Goal: Task Accomplishment & Management: Manage account settings

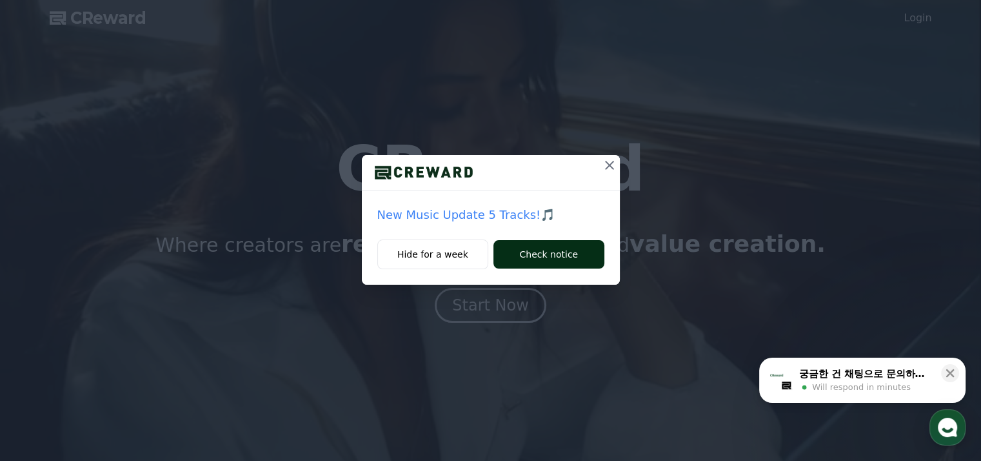
click at [520, 261] on button "Check notice" at bounding box center [548, 254] width 110 height 28
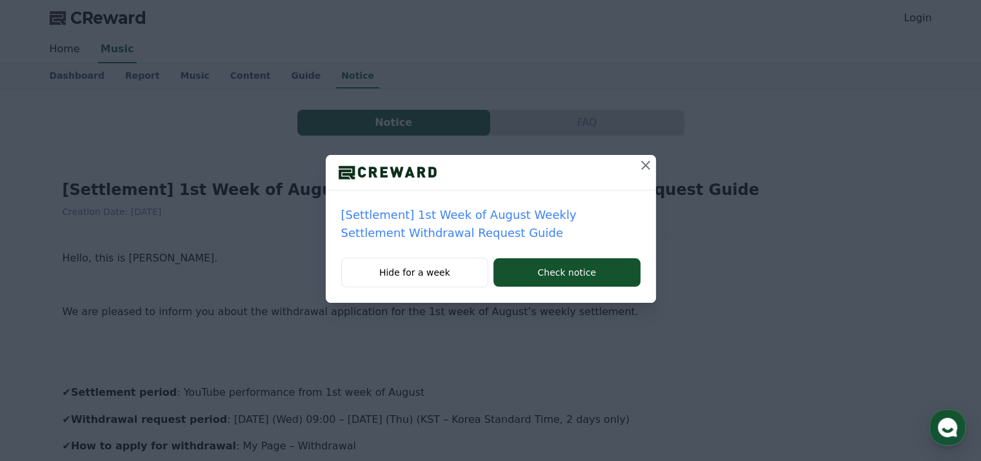
click at [642, 162] on icon at bounding box center [645, 165] width 9 height 9
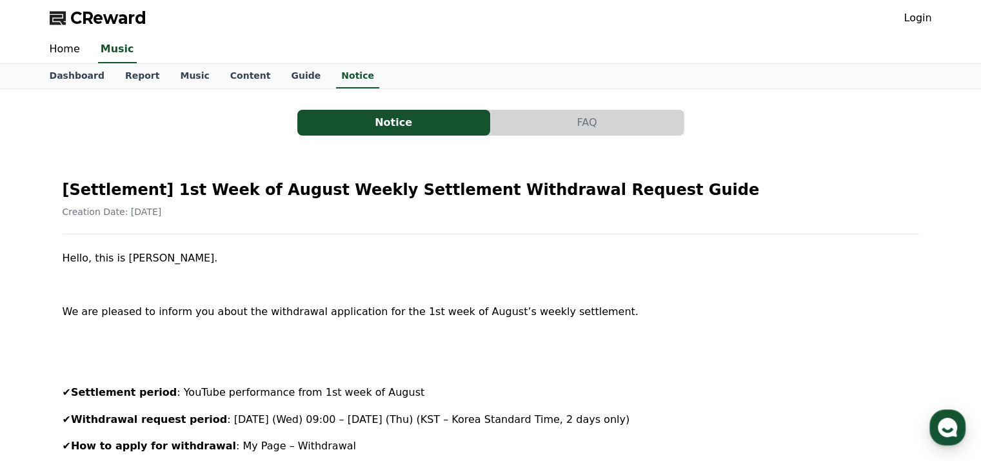
click at [919, 17] on link "Login" at bounding box center [918, 17] width 28 height 15
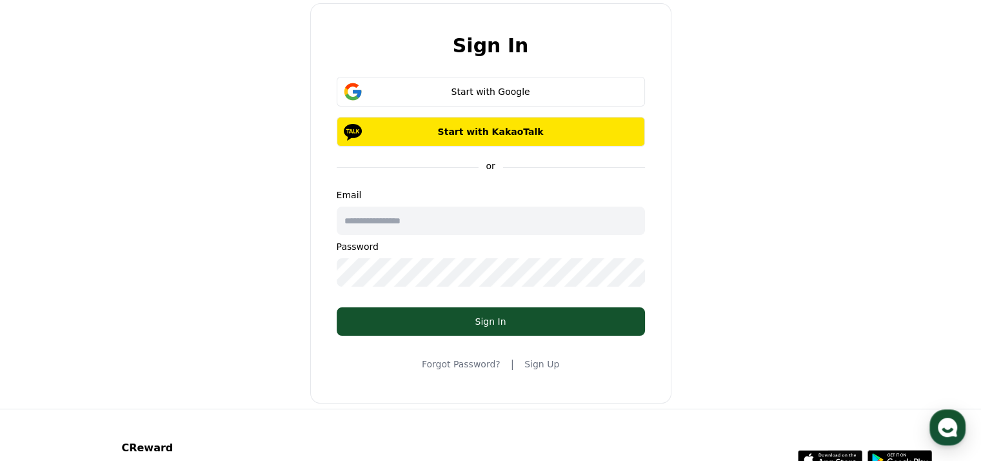
scroll to position [21, 0]
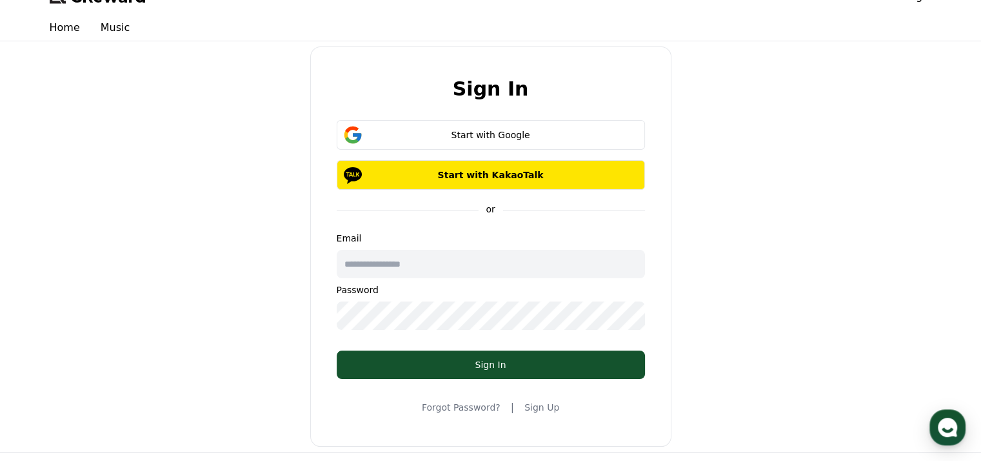
click at [453, 275] on input "text" at bounding box center [491, 264] width 308 height 28
click at [735, 268] on div "Sign In Start with Google Start with KakaoTalk or Email Password Sign In Forgot…" at bounding box center [491, 246] width 893 height 400
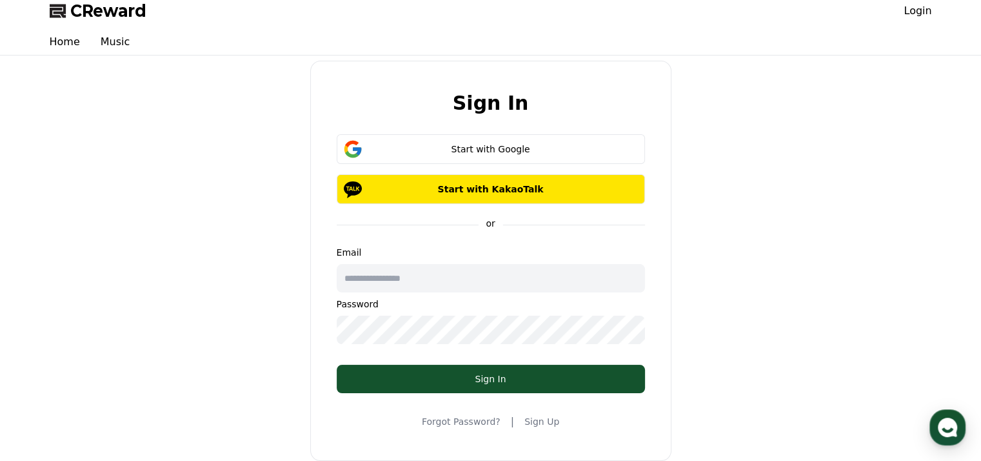
scroll to position [0, 0]
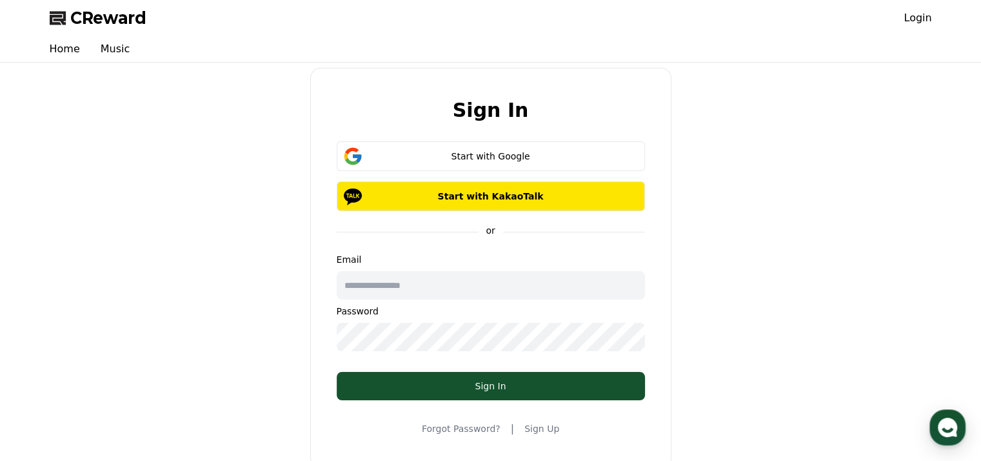
click at [443, 281] on input "text" at bounding box center [491, 285] width 308 height 28
click at [738, 275] on div "Sign In Start with Google Start with KakaoTalk or Email Password Sign In Forgot…" at bounding box center [491, 268] width 893 height 400
click at [526, 422] on link "Sign Up" at bounding box center [541, 428] width 35 height 13
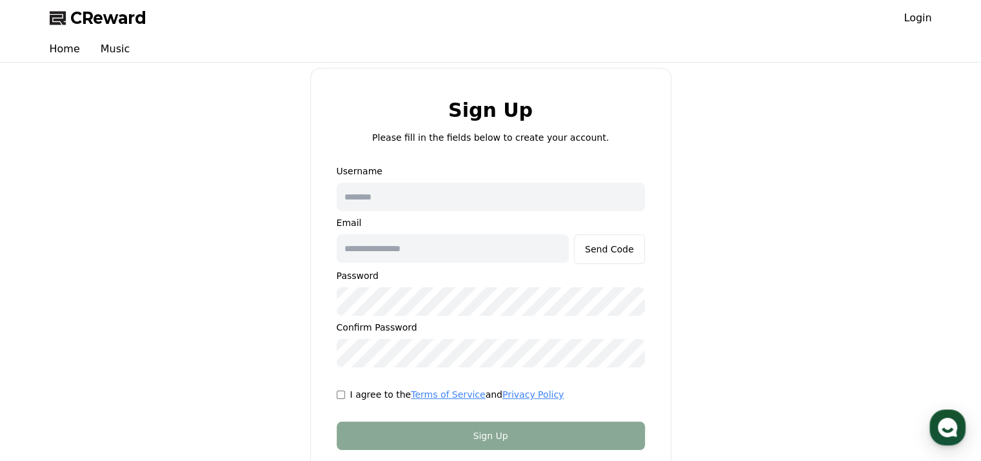
click at [430, 195] on input "text" at bounding box center [491, 197] width 308 height 28
drag, startPoint x: 430, startPoint y: 195, endPoint x: 403, endPoint y: 198, distance: 27.2
click at [403, 198] on input "text" at bounding box center [491, 197] width 308 height 28
click at [399, 239] on input "text" at bounding box center [453, 248] width 232 height 28
paste input "**********"
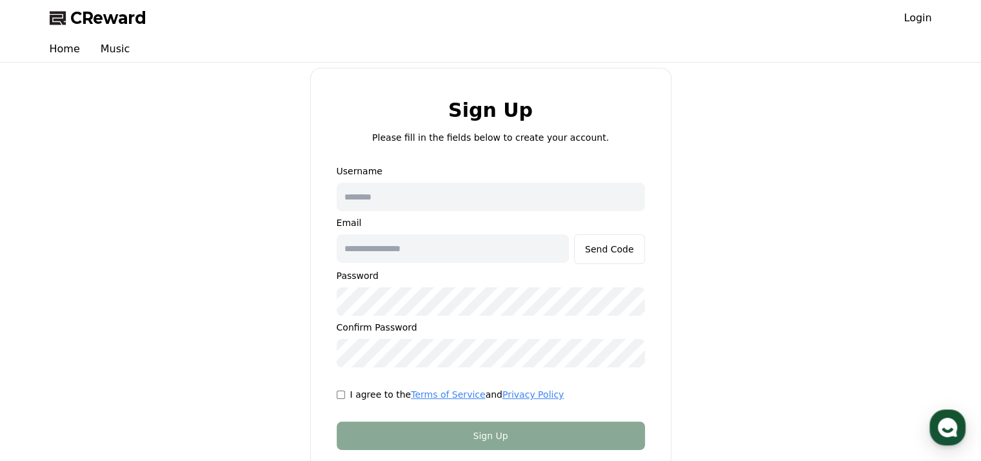
type input "**********"
click at [400, 243] on input "**********" at bounding box center [453, 248] width 232 height 28
paste input "**********"
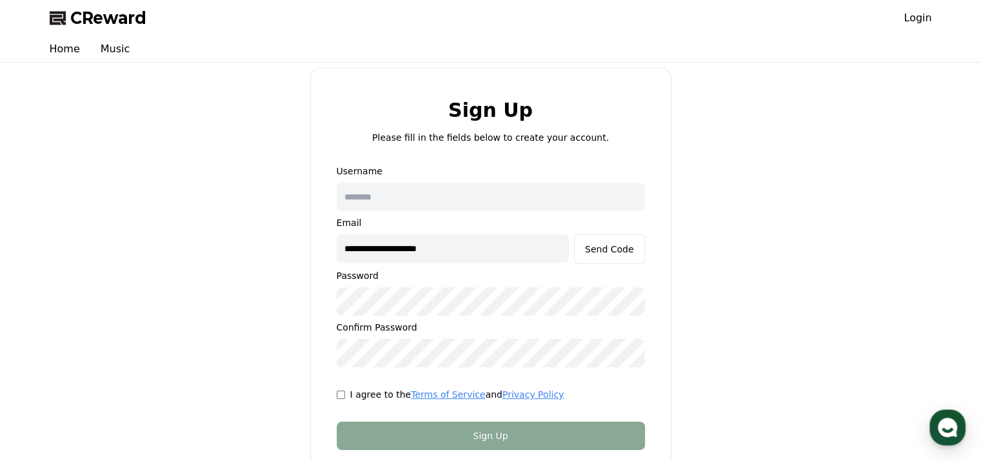
type input "**********"
click at [614, 251] on div "Send Code" at bounding box center [609, 249] width 49 height 13
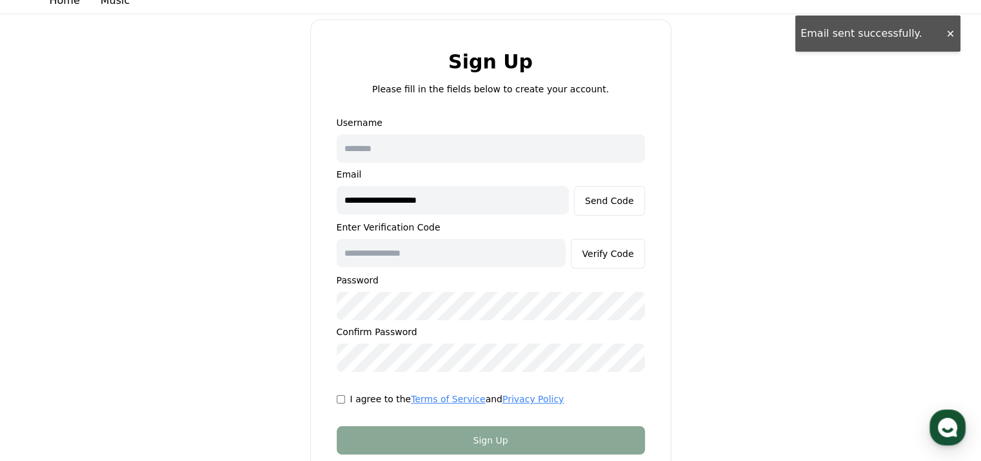
scroll to position [107, 0]
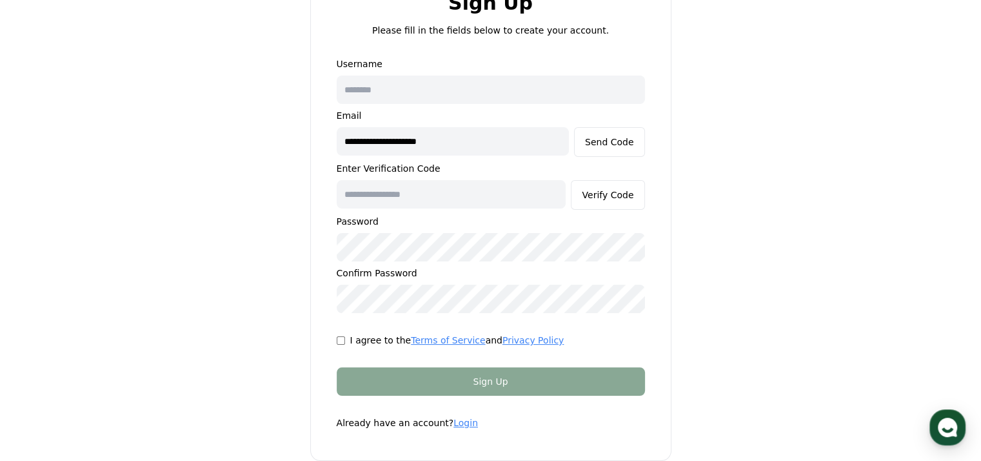
paste input "******"
type input "******"
click at [599, 195] on div "Verify Code" at bounding box center [608, 194] width 52 height 13
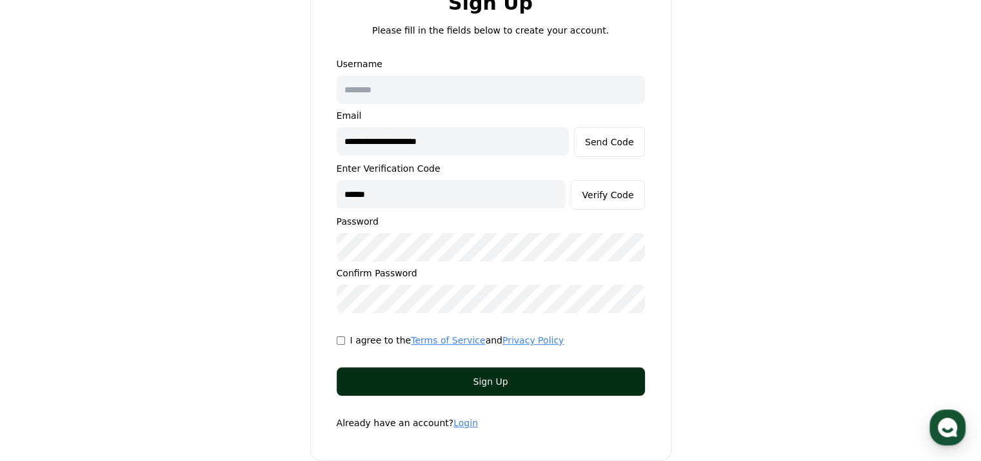
click at [490, 385] on div "Sign Up" at bounding box center [491, 381] width 257 height 13
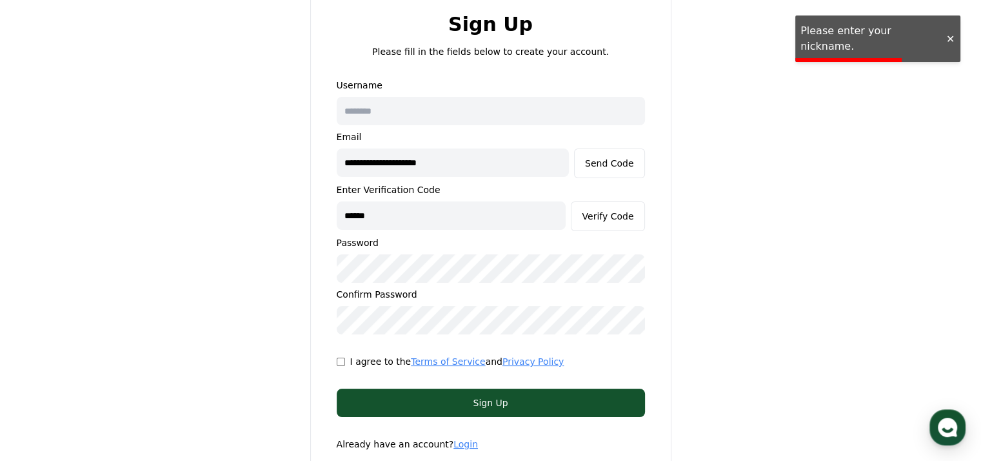
scroll to position [65, 0]
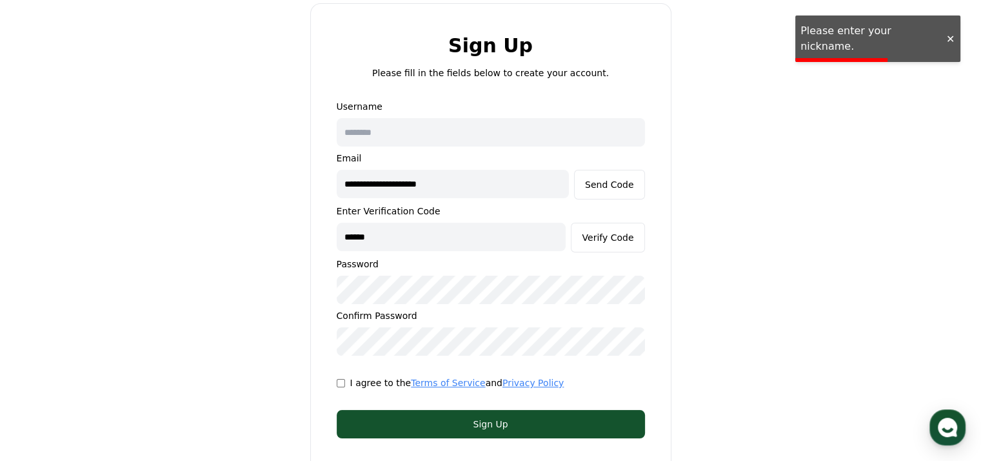
click at [428, 144] on input "text" at bounding box center [491, 132] width 308 height 28
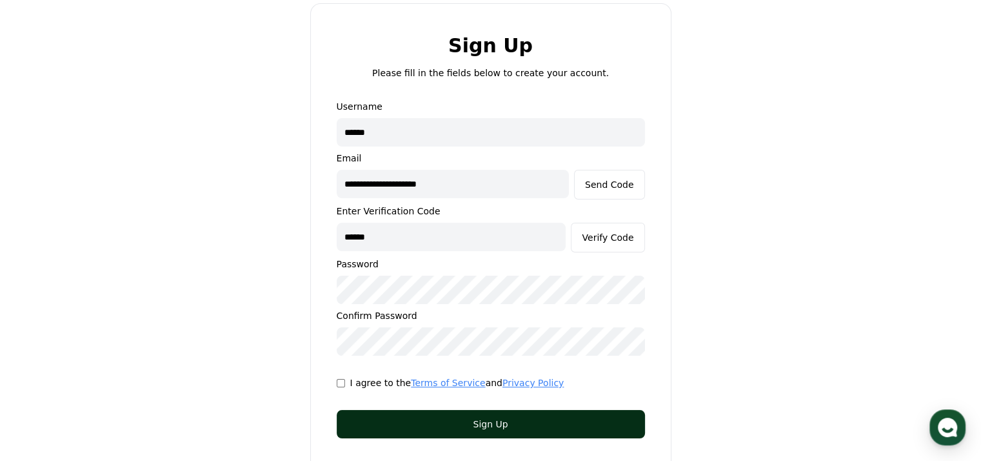
type input "******"
click at [438, 415] on button "Sign Up" at bounding box center [491, 424] width 308 height 28
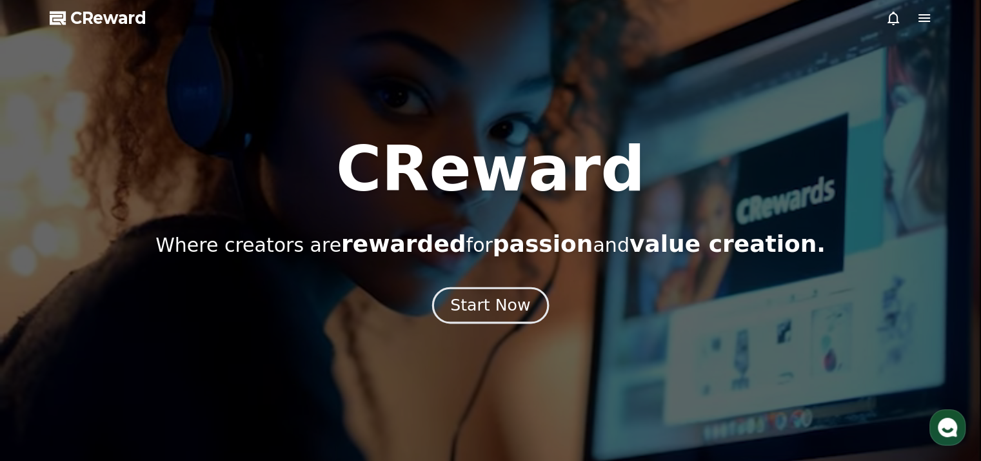
click at [506, 301] on div "Start Now" at bounding box center [490, 305] width 80 height 22
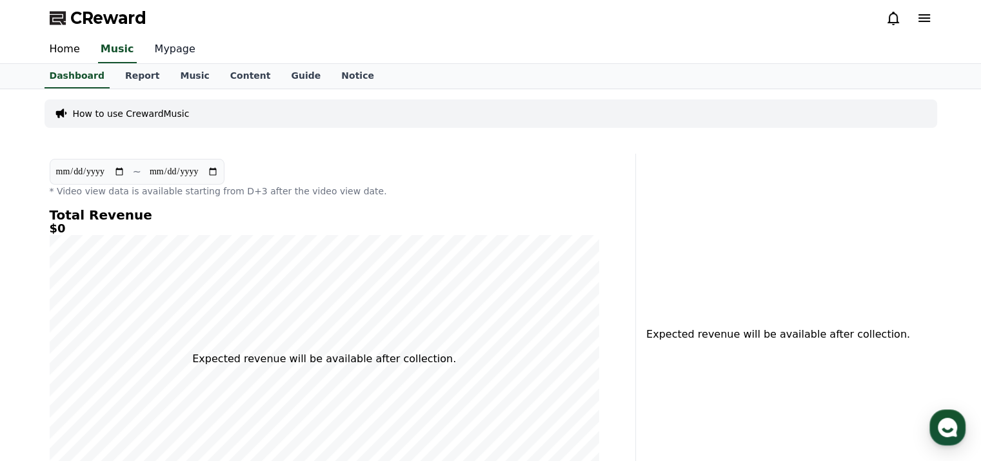
click at [156, 56] on link "Mypage" at bounding box center [174, 49] width 61 height 27
select select "**********"
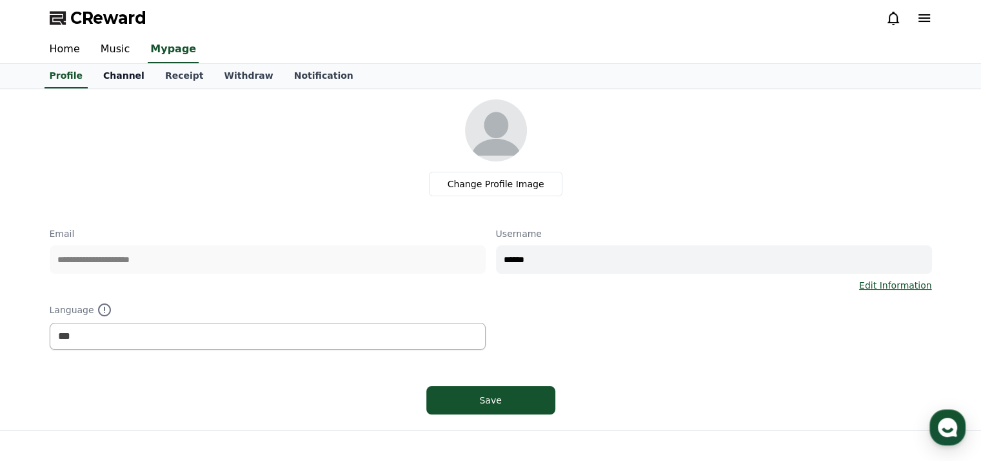
click at [123, 75] on link "Channel" at bounding box center [124, 76] width 62 height 25
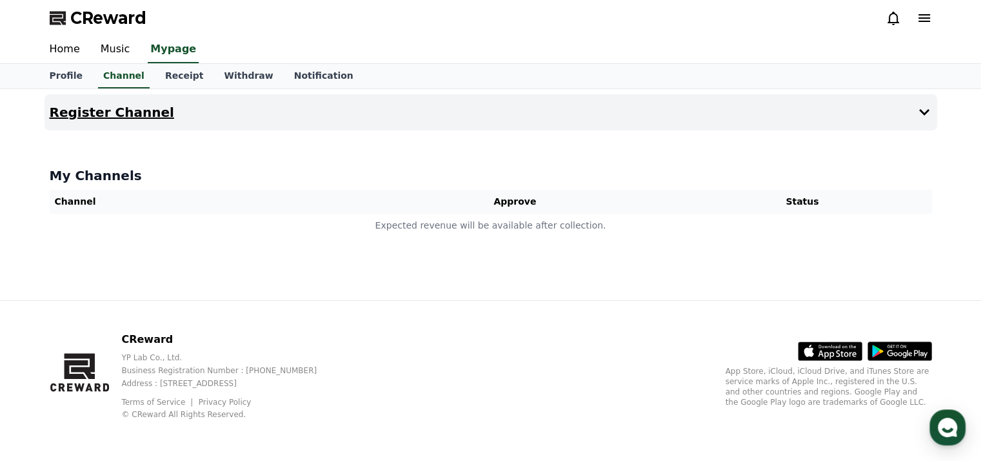
click at [123, 114] on h4 "Register Channel" at bounding box center [112, 112] width 124 height 14
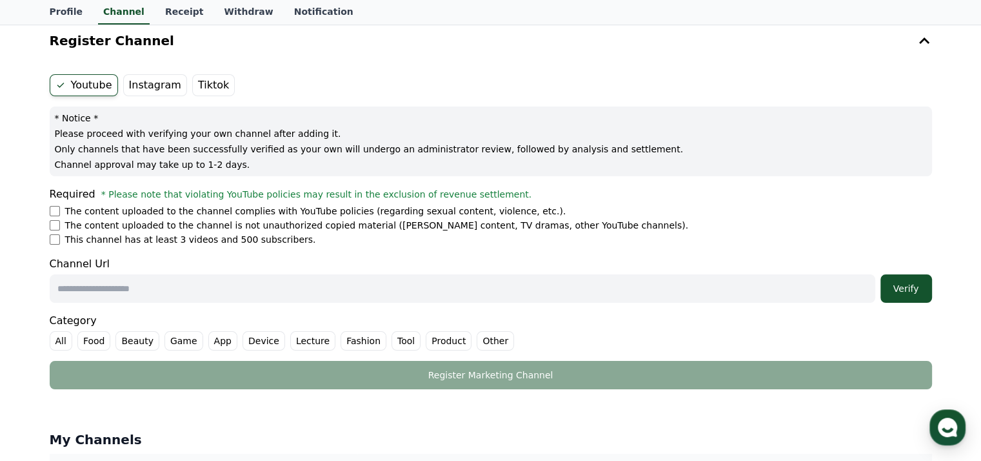
scroll to position [86, 0]
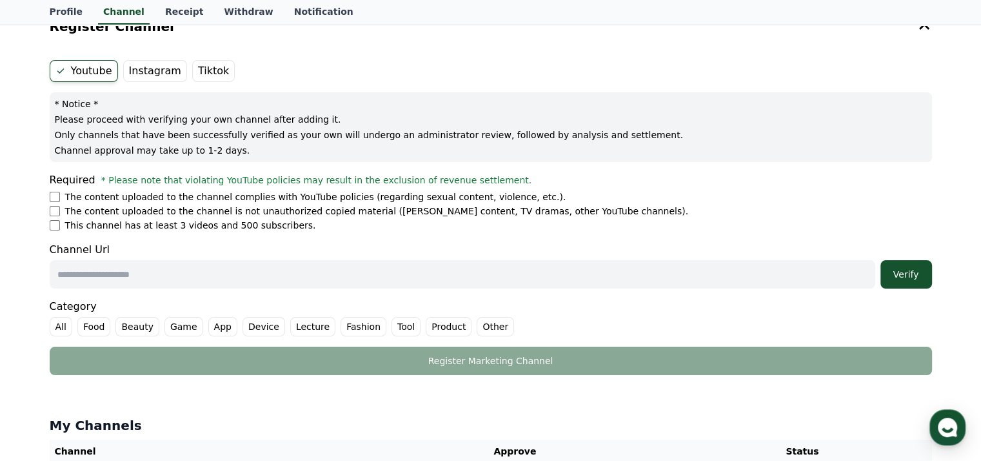
click at [155, 78] on label "Instagram" at bounding box center [155, 71] width 64 height 22
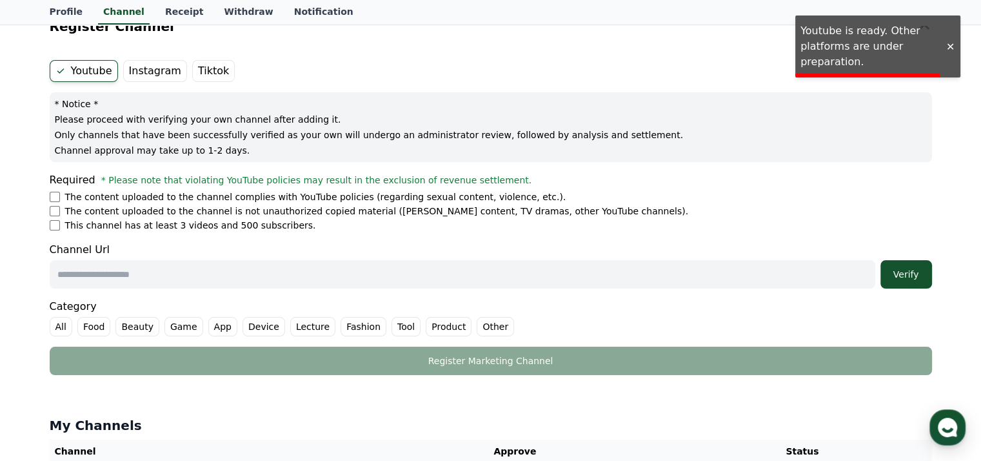
click at [147, 77] on label "Instagram" at bounding box center [155, 71] width 64 height 22
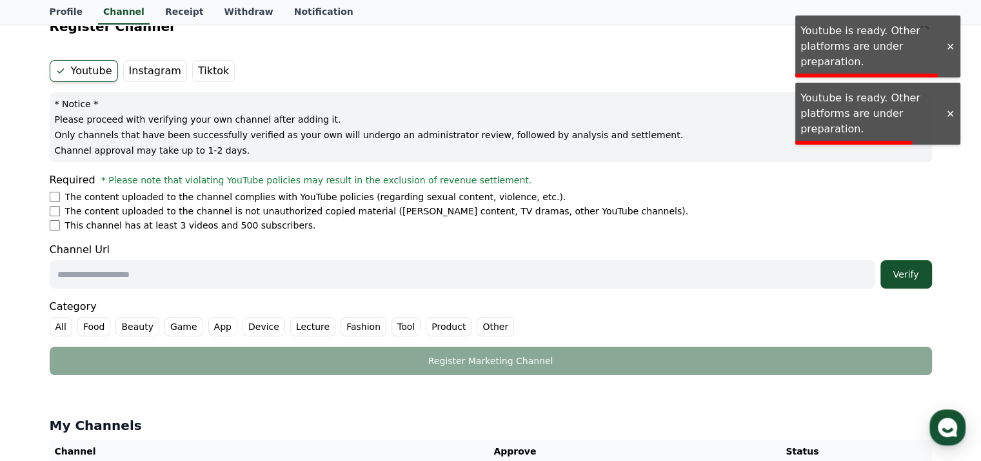
click at [108, 74] on label "Youtube" at bounding box center [84, 71] width 68 height 22
click at [52, 229] on li "This channel has at least 3 videos and 500 subscribers." at bounding box center [491, 225] width 882 height 13
click at [53, 190] on li "The content uploaded to the channel complies with YouTube policies (regarding s…" at bounding box center [491, 196] width 882 height 13
click at [123, 71] on label "Instagram" at bounding box center [155, 71] width 64 height 22
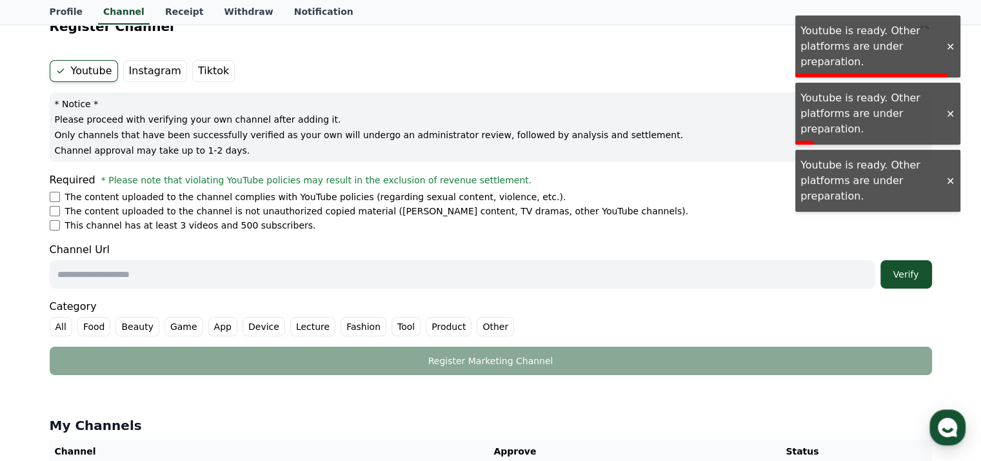
click at [109, 72] on label "Youtube" at bounding box center [84, 71] width 68 height 22
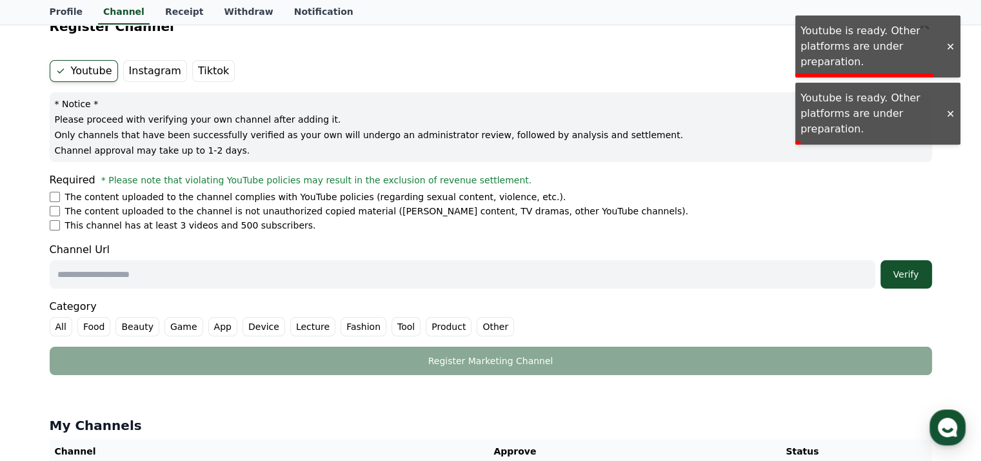
click at [83, 71] on label "Youtube" at bounding box center [84, 71] width 68 height 22
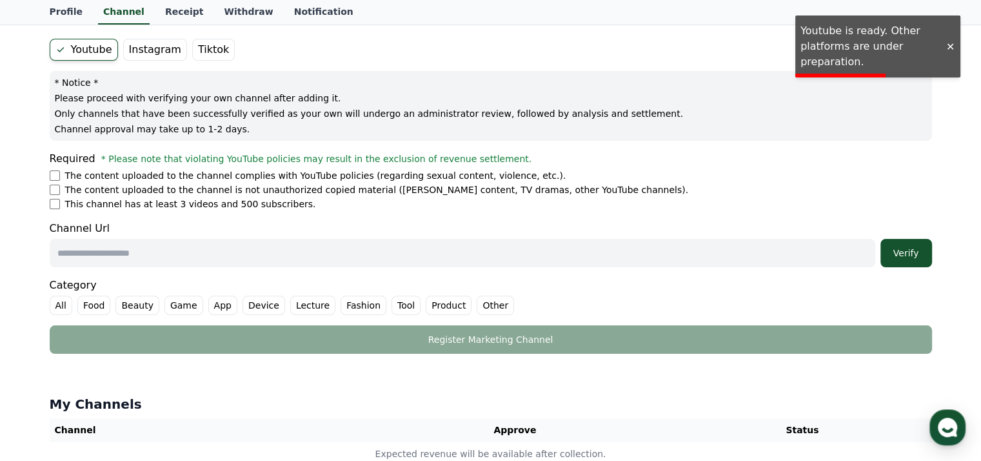
scroll to position [107, 0]
click at [157, 14] on link "Receipt" at bounding box center [184, 12] width 59 height 25
click at [117, 16] on div "CReward Home Music Mypage Profile Channel Receipt Withdraw Notification Registe…" at bounding box center [490, 265] width 981 height 744
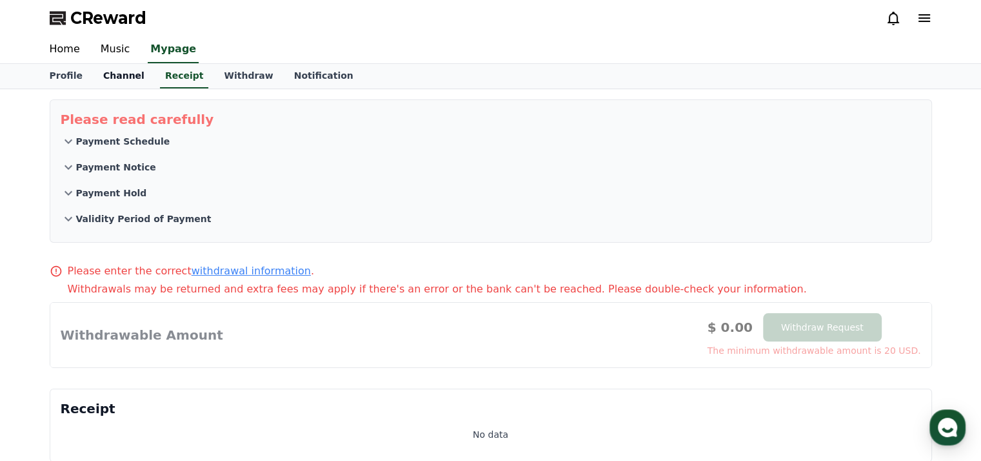
click at [129, 75] on link "Channel" at bounding box center [124, 76] width 62 height 25
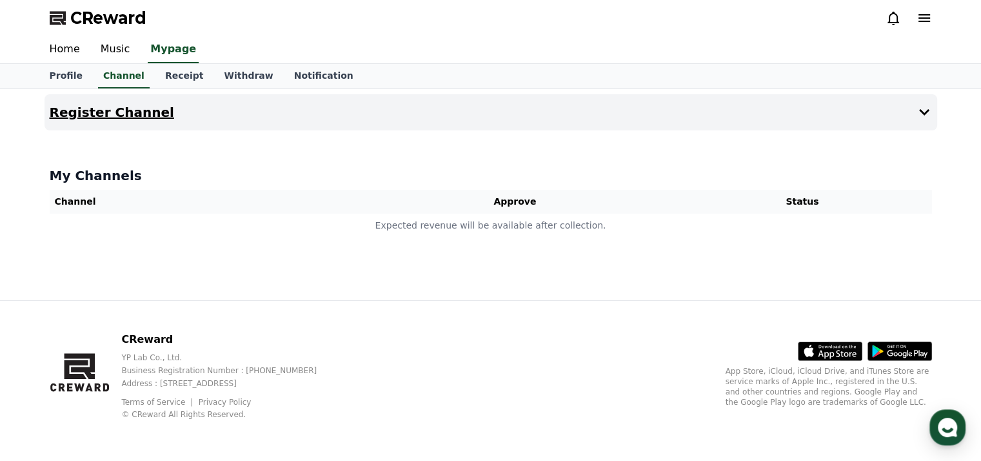
click at [135, 123] on button "Register Channel" at bounding box center [491, 112] width 893 height 36
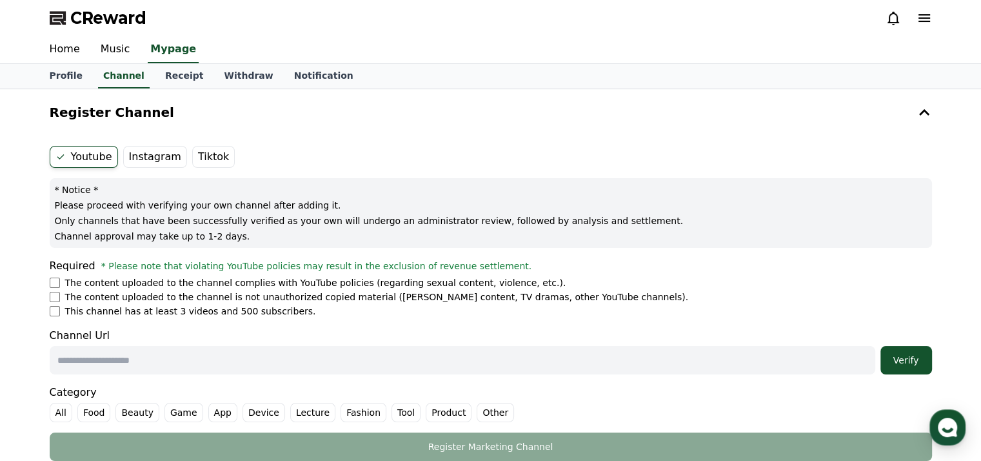
click at [147, 161] on label "Instagram" at bounding box center [155, 157] width 64 height 22
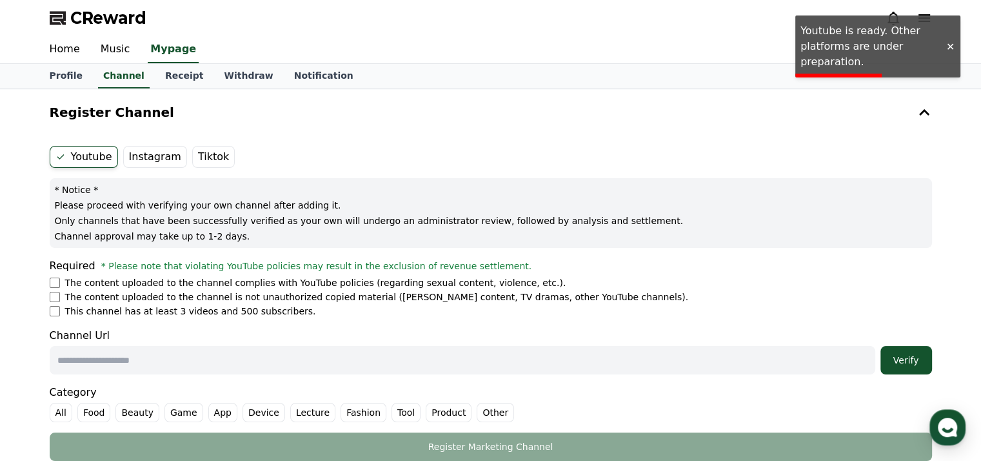
click at [203, 159] on label "Tiktok" at bounding box center [213, 157] width 43 height 22
click at [166, 81] on link "Receipt" at bounding box center [184, 76] width 59 height 25
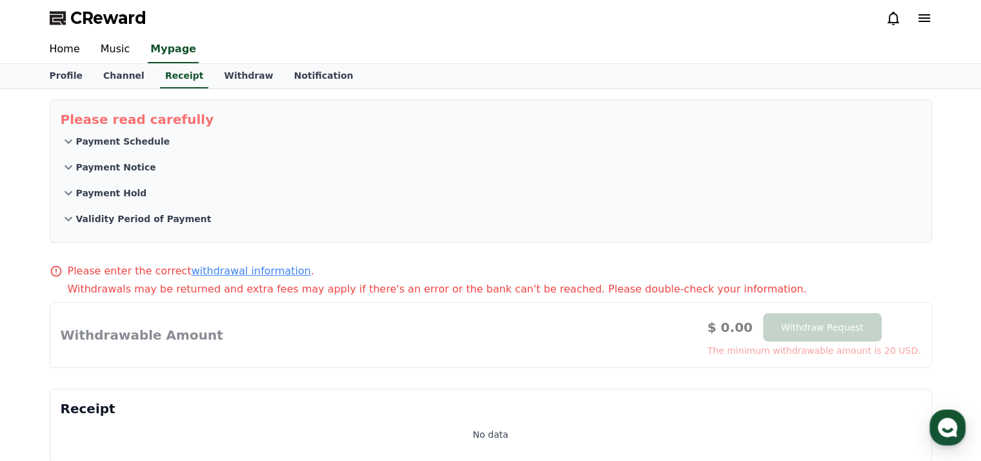
click at [128, 142] on p "Payment Schedule" at bounding box center [123, 141] width 94 height 13
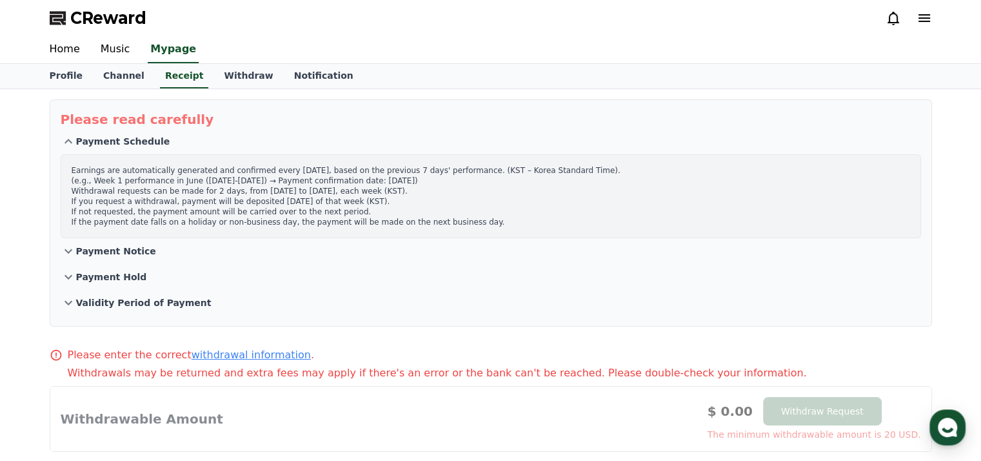
click at [134, 276] on p "Payment Hold" at bounding box center [111, 276] width 71 height 13
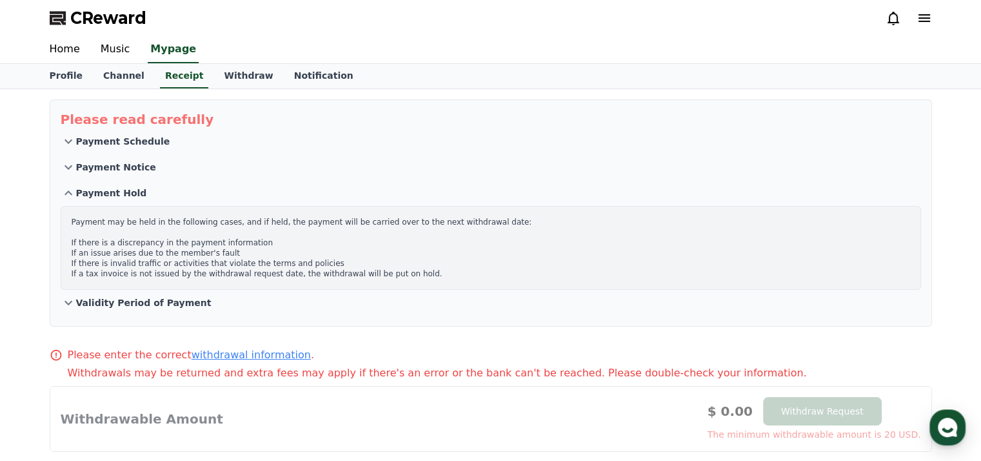
click at [132, 290] on button "Validity Period of Payment" at bounding box center [491, 303] width 861 height 26
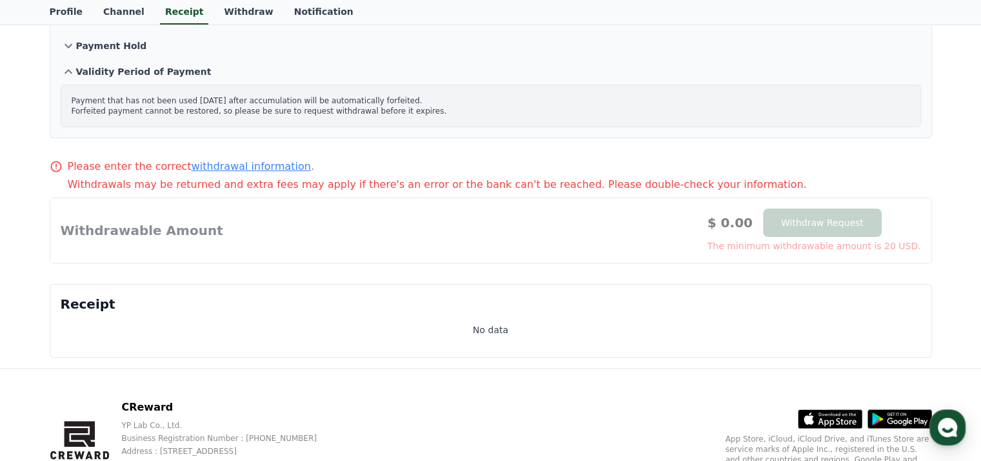
scroll to position [148, 0]
click at [222, 5] on link "Withdraw" at bounding box center [249, 12] width 70 height 25
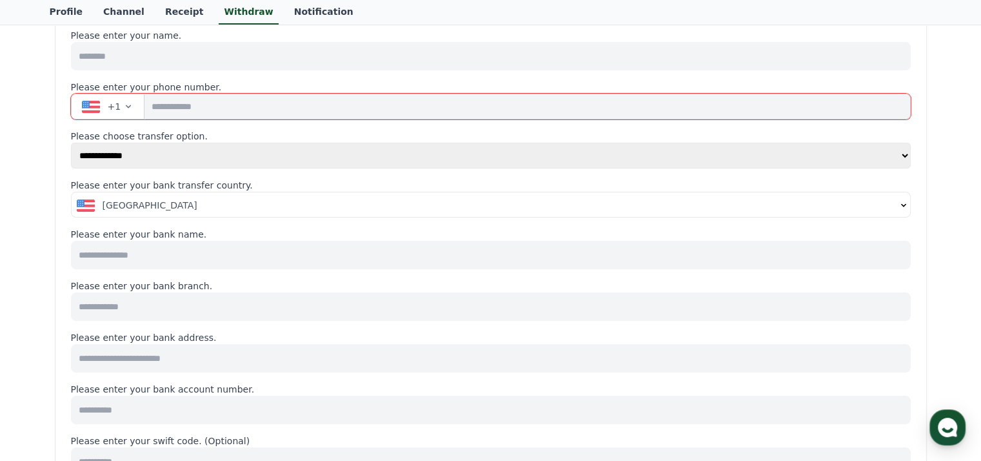
scroll to position [129, 0]
click at [265, 143] on select "**********" at bounding box center [491, 154] width 840 height 26
click at [261, 152] on select "**********" at bounding box center [491, 154] width 840 height 26
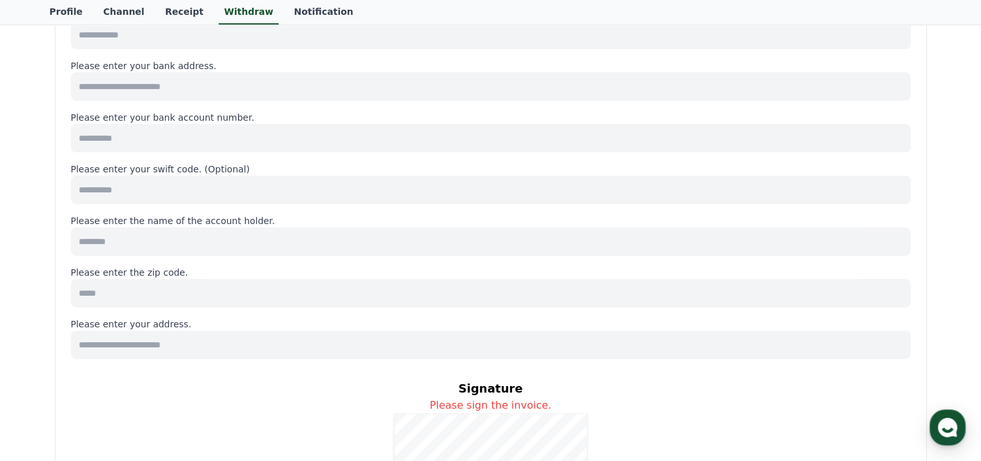
scroll to position [65, 0]
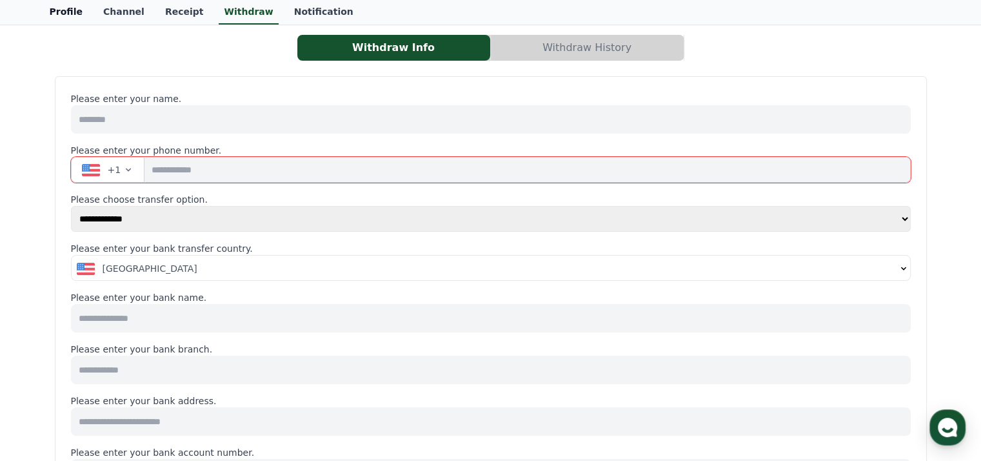
click at [62, 14] on link "Profile" at bounding box center [66, 12] width 54 height 25
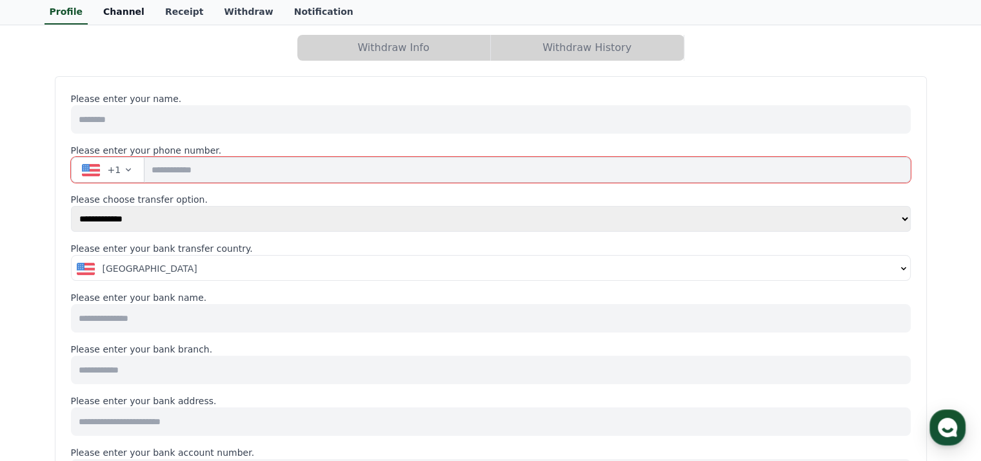
select select "**********"
